Goal: Task Accomplishment & Management: Manage account settings

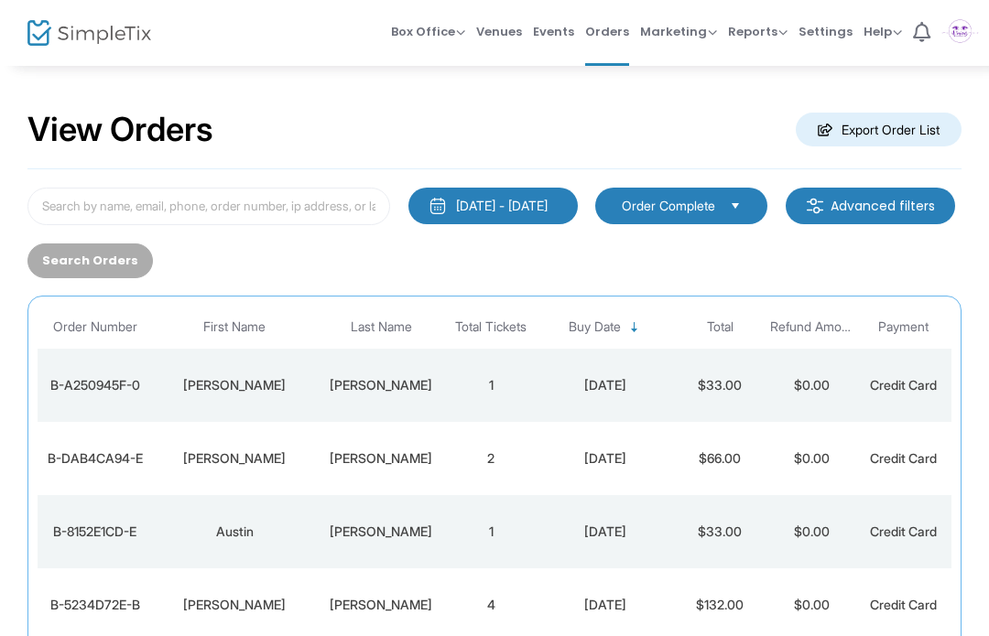
click at [813, 49] on span "Settings" at bounding box center [825, 31] width 54 height 47
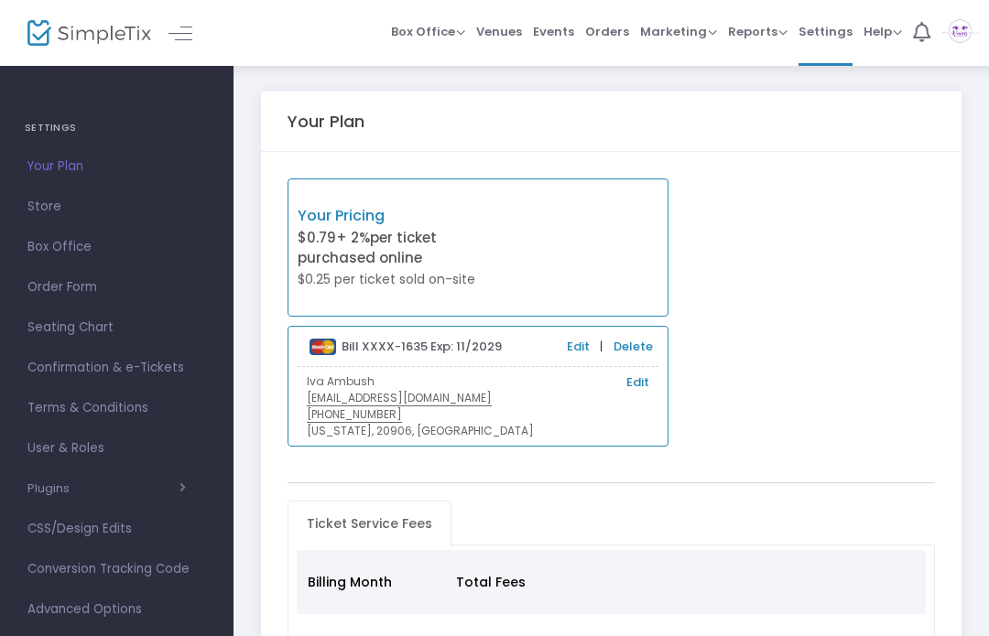
click at [72, 459] on span "User & Roles" at bounding box center [116, 449] width 179 height 24
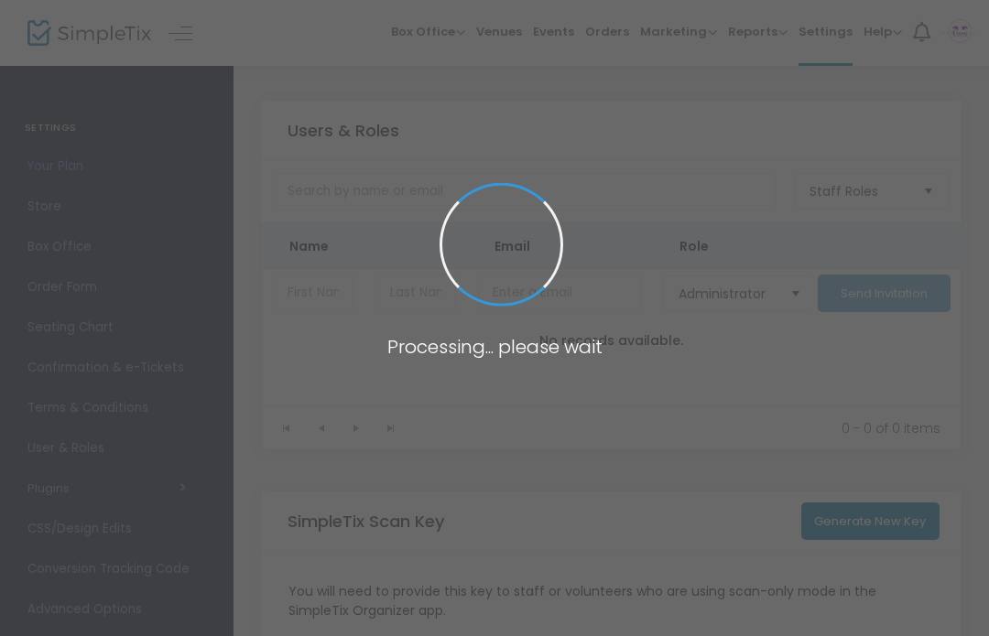
type input "XH3DM"
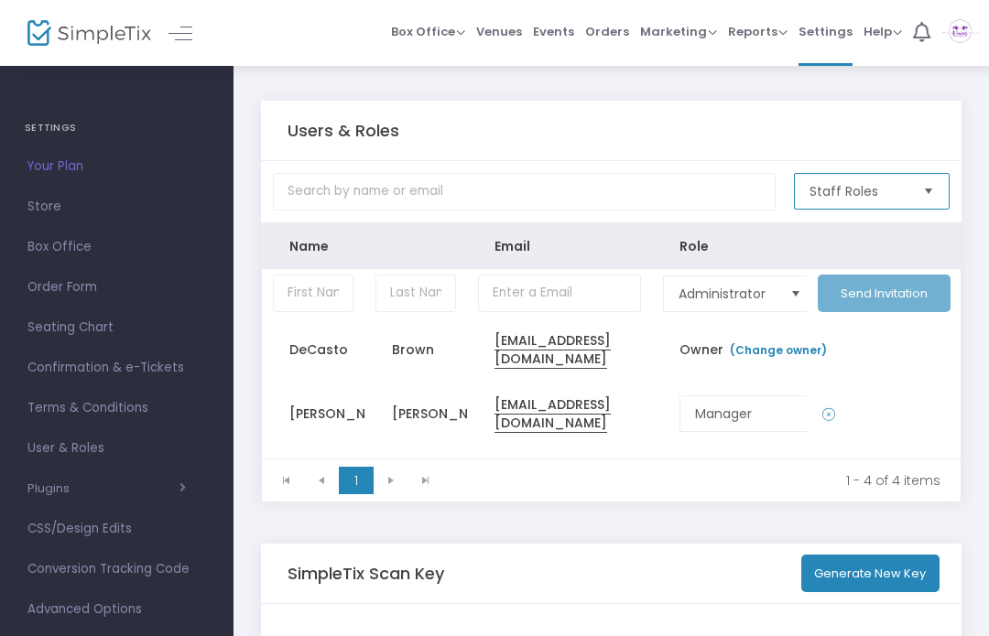
click at [894, 195] on span "Staff Roles" at bounding box center [858, 191] width 99 height 18
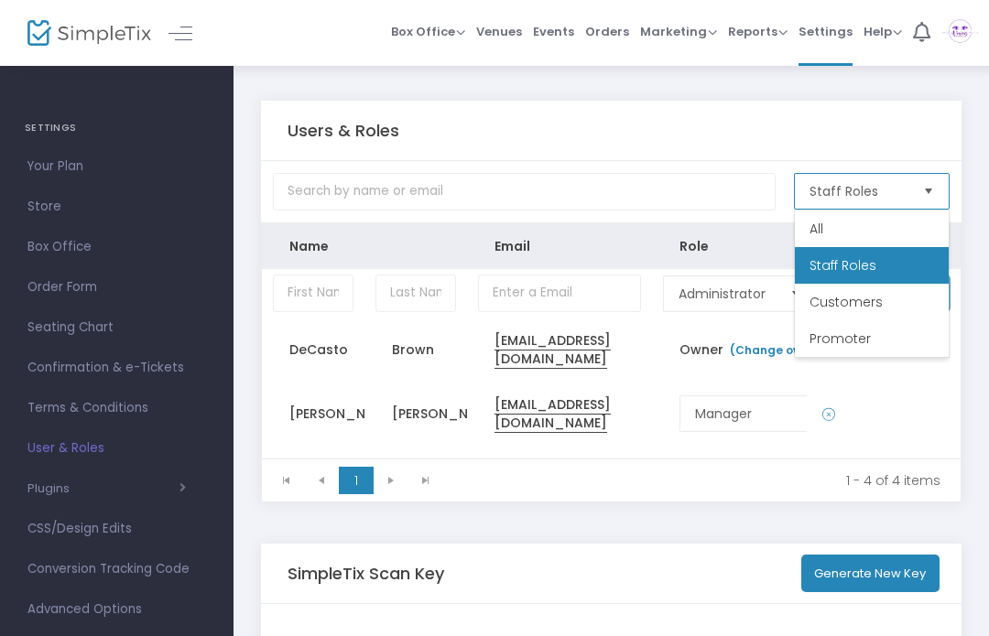
click at [838, 229] on li "All" at bounding box center [872, 229] width 154 height 37
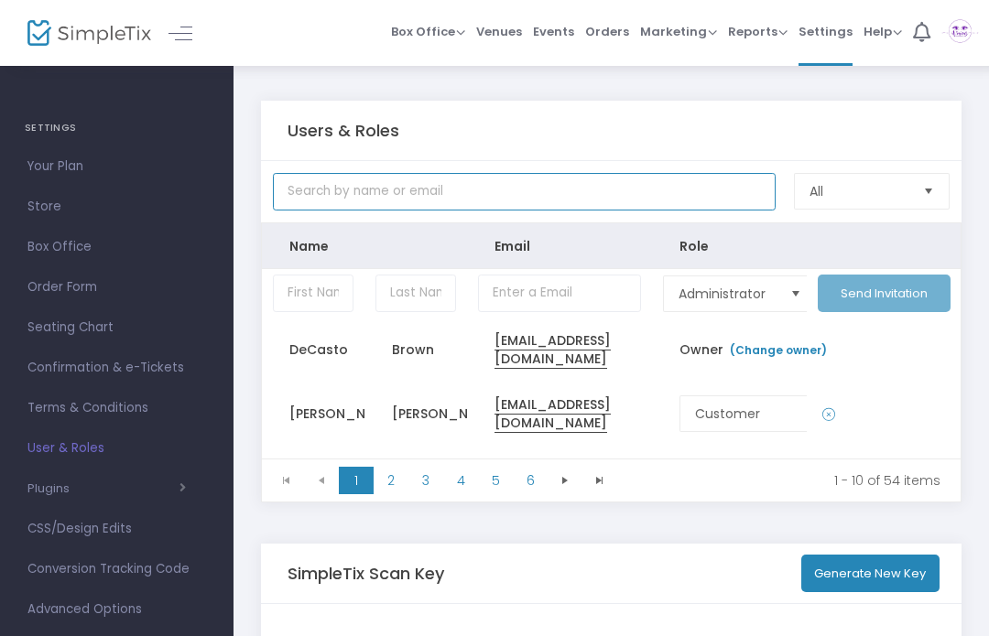
click at [526, 197] on input "text" at bounding box center [524, 192] width 503 height 38
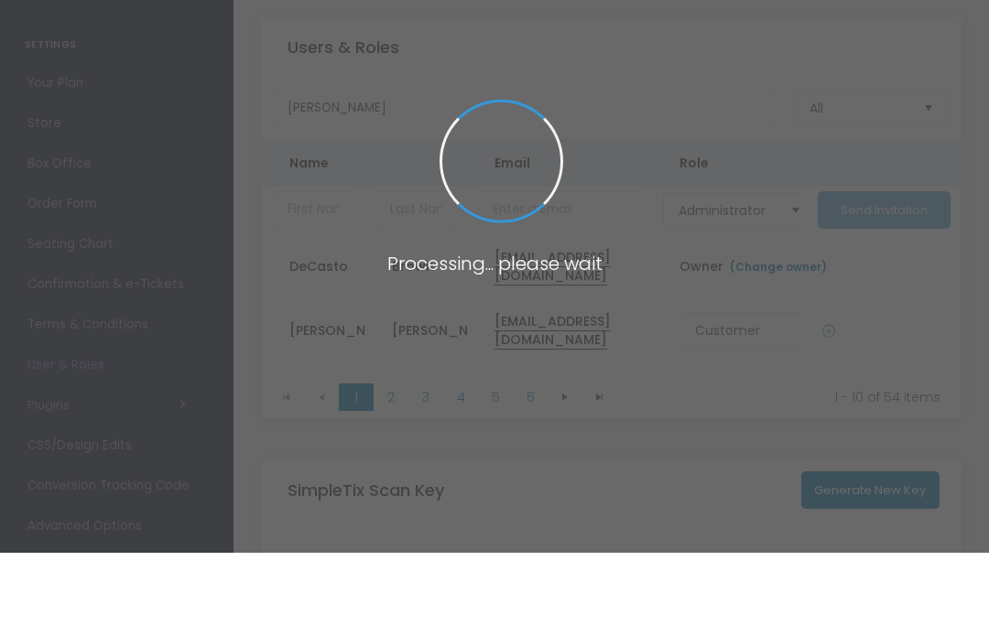
scroll to position [83, 0]
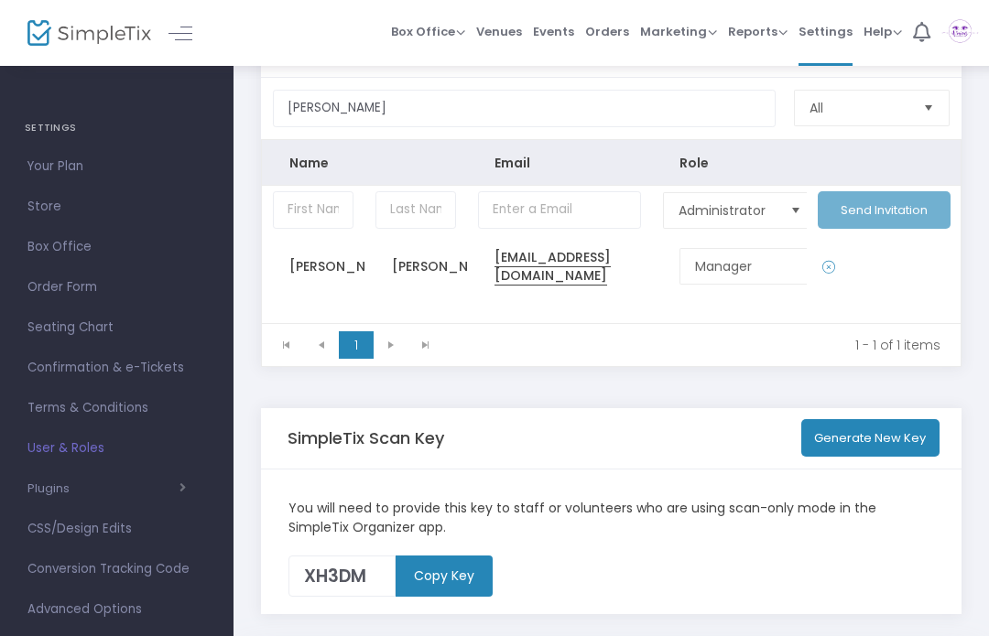
click at [787, 219] on span "Select" at bounding box center [796, 210] width 30 height 30
click at [933, 289] on td "Data table" at bounding box center [884, 266] width 154 height 64
click at [832, 273] on icon "Data table" at bounding box center [828, 267] width 13 height 18
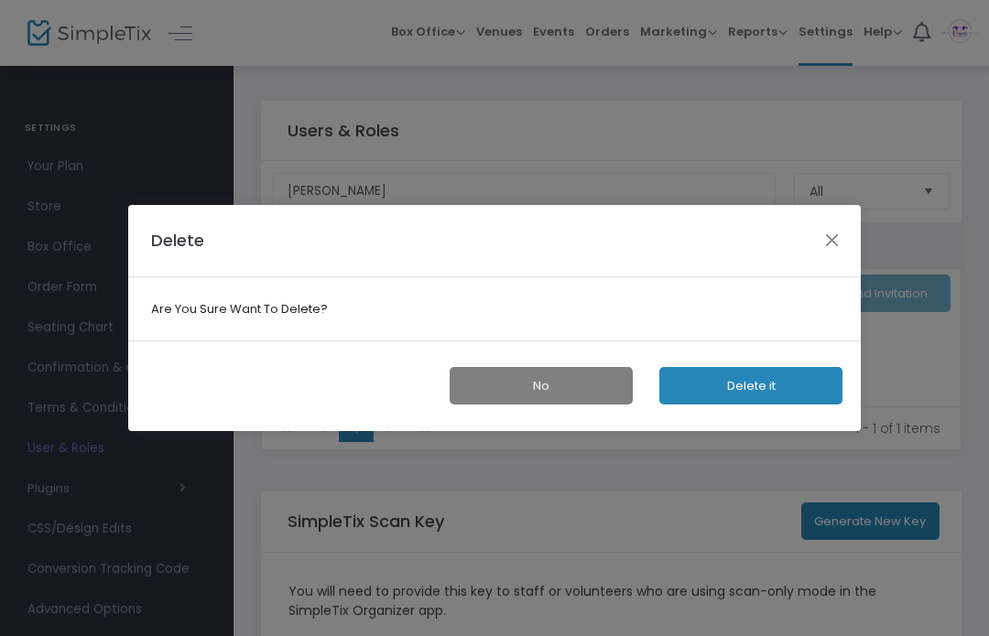
scroll to position [0, 0]
click at [763, 386] on button "Delete it" at bounding box center [750, 386] width 183 height 38
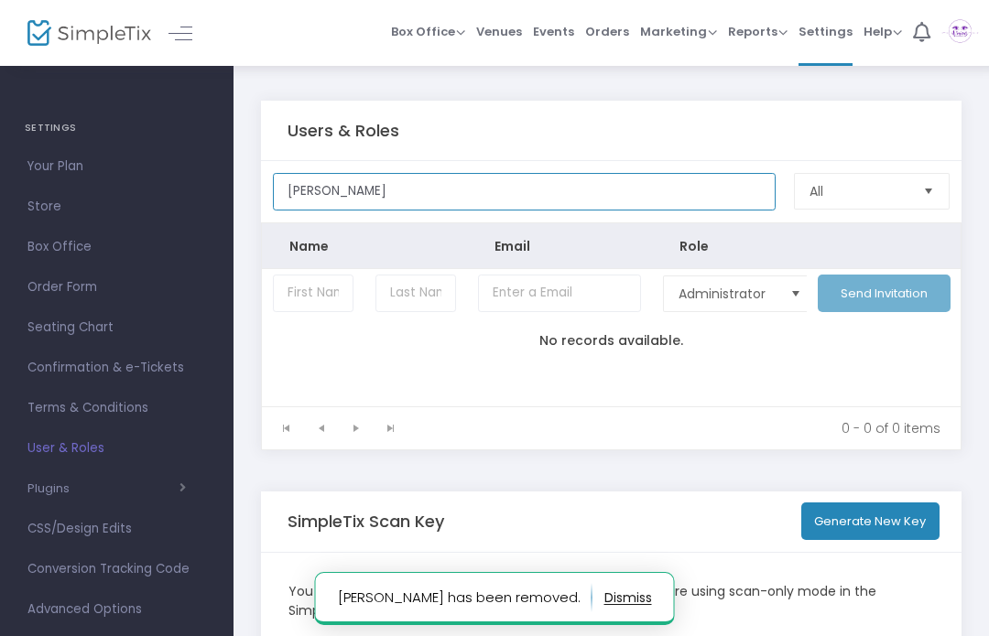
click at [418, 207] on input "[PERSON_NAME]" at bounding box center [524, 192] width 503 height 38
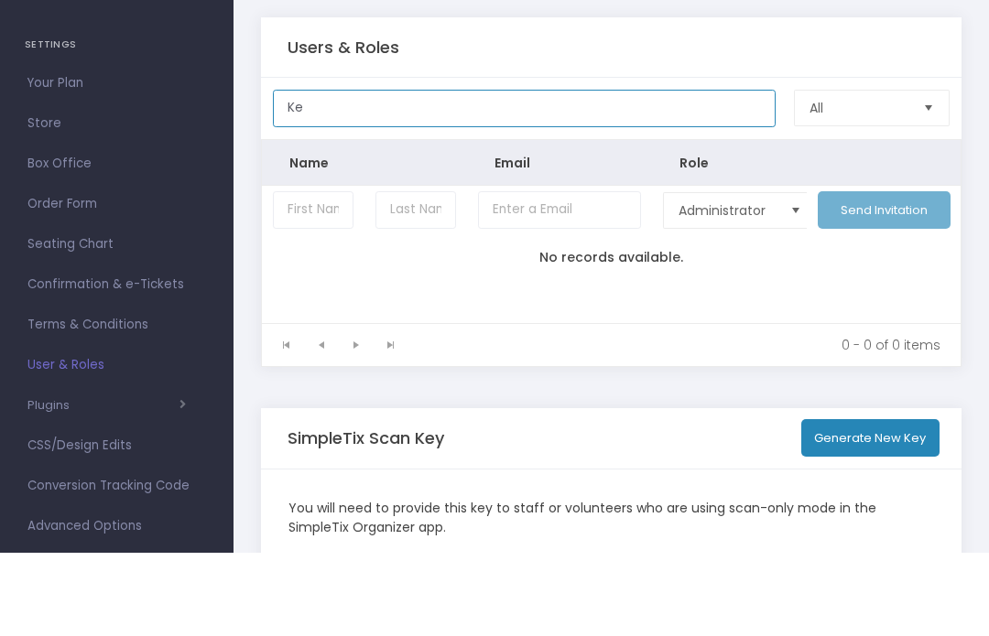
type input "K"
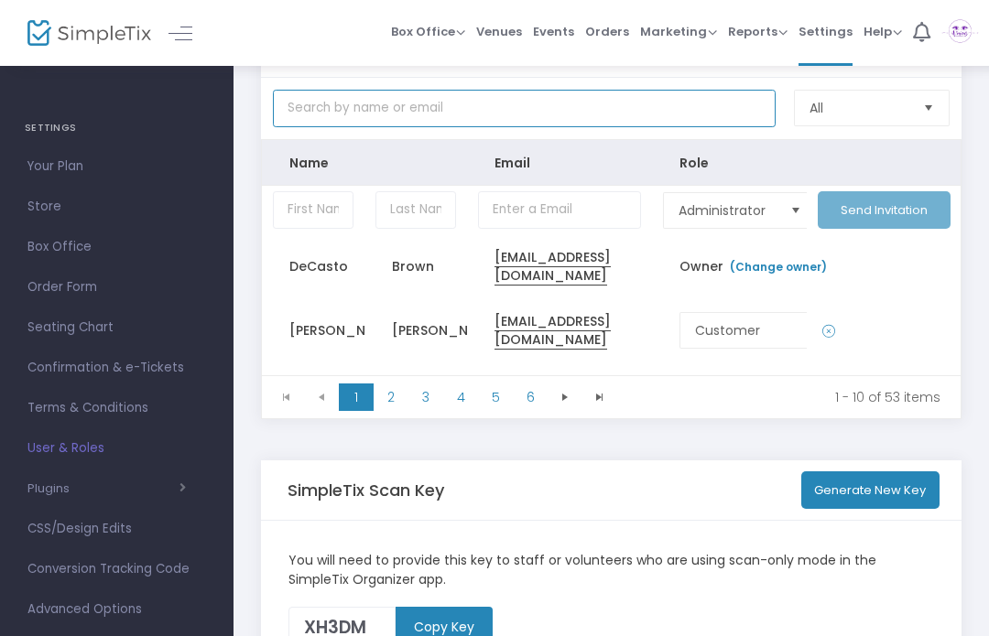
click at [524, 114] on input "text" at bounding box center [524, 109] width 503 height 38
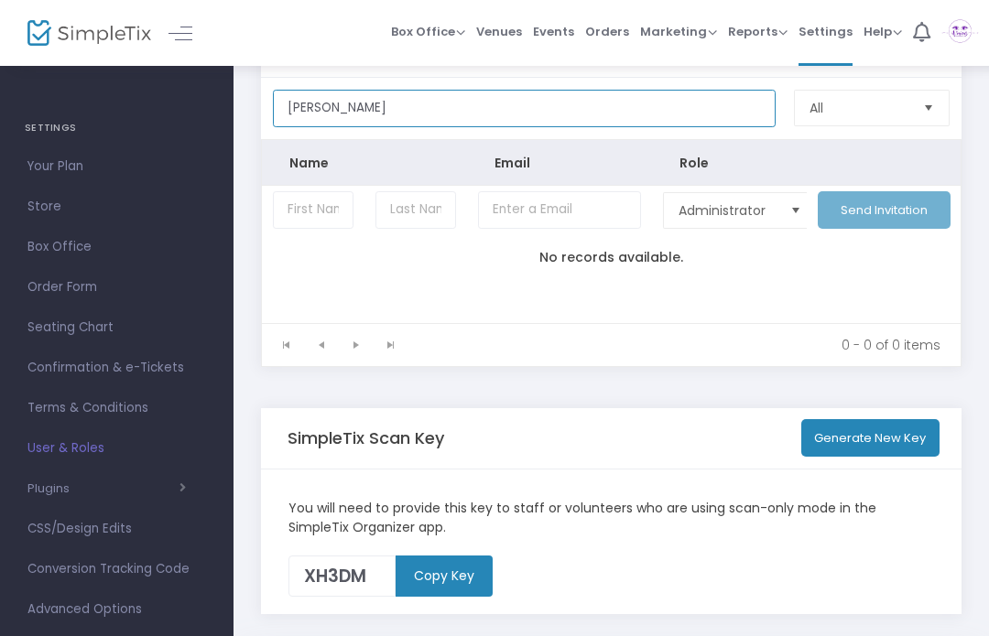
click at [495, 121] on input "[PERSON_NAME]" at bounding box center [524, 109] width 503 height 38
type input "[PERSON_NAME]"
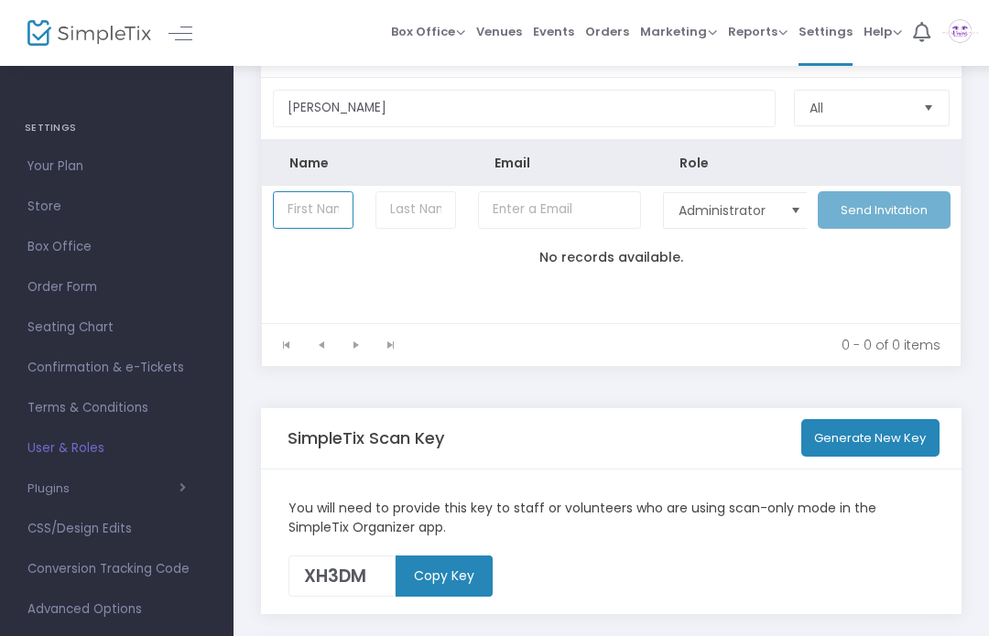
click at [320, 224] on input "Data table" at bounding box center [313, 210] width 81 height 38
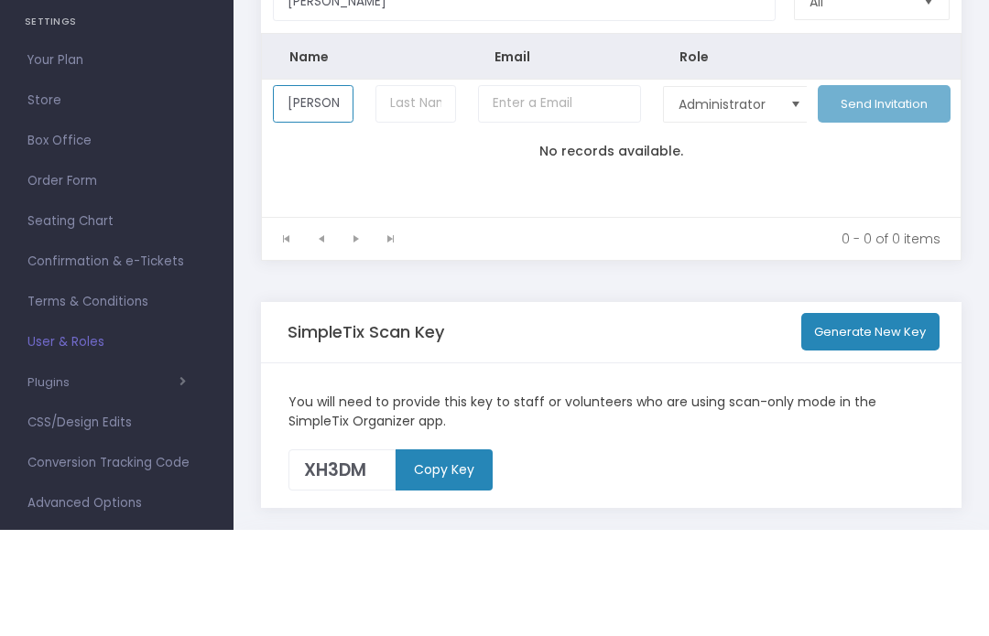
type input "[PERSON_NAME]"
click at [414, 191] on input "Data table" at bounding box center [415, 210] width 81 height 38
type input "[PERSON_NAME]"
click at [529, 191] on input "Data table" at bounding box center [559, 210] width 163 height 38
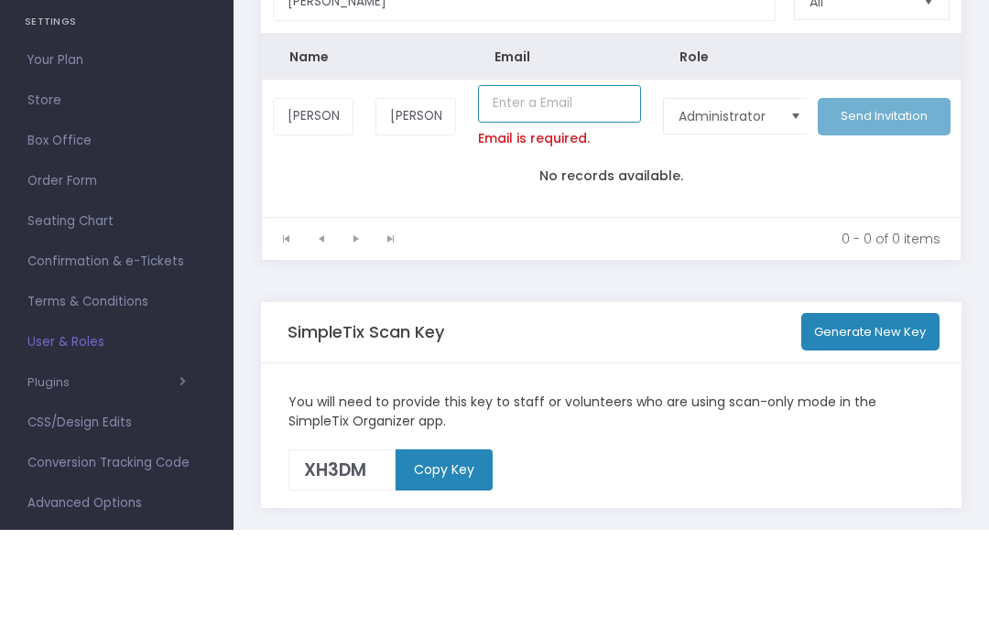
scroll to position [162, 0]
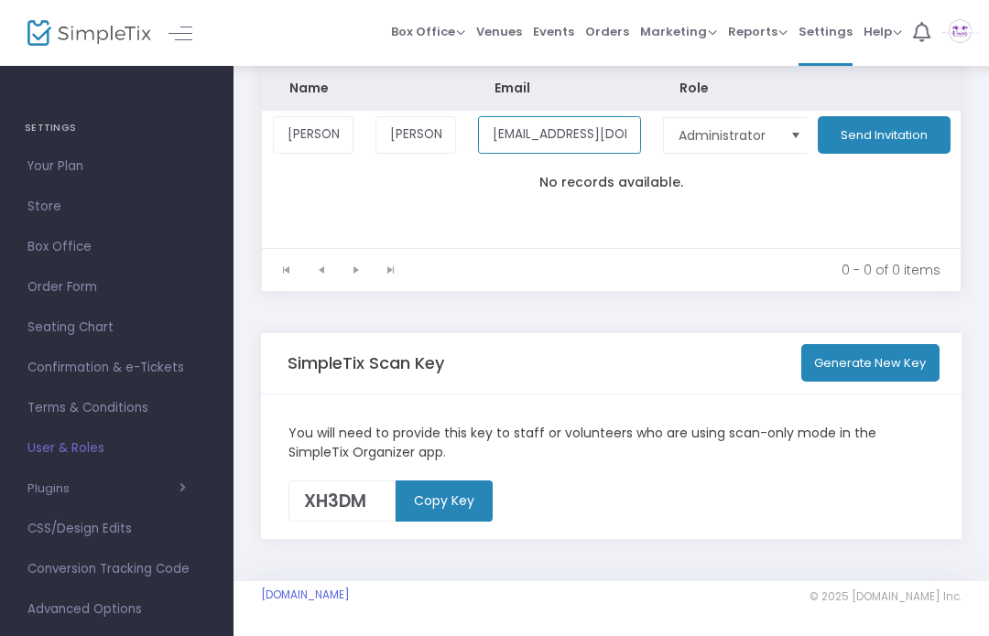
type input "[EMAIL_ADDRESS][DOMAIN_NAME]"
click at [880, 144] on button "Send Invitation" at bounding box center [884, 135] width 133 height 38
